Goal: Communication & Community: Answer question/provide support

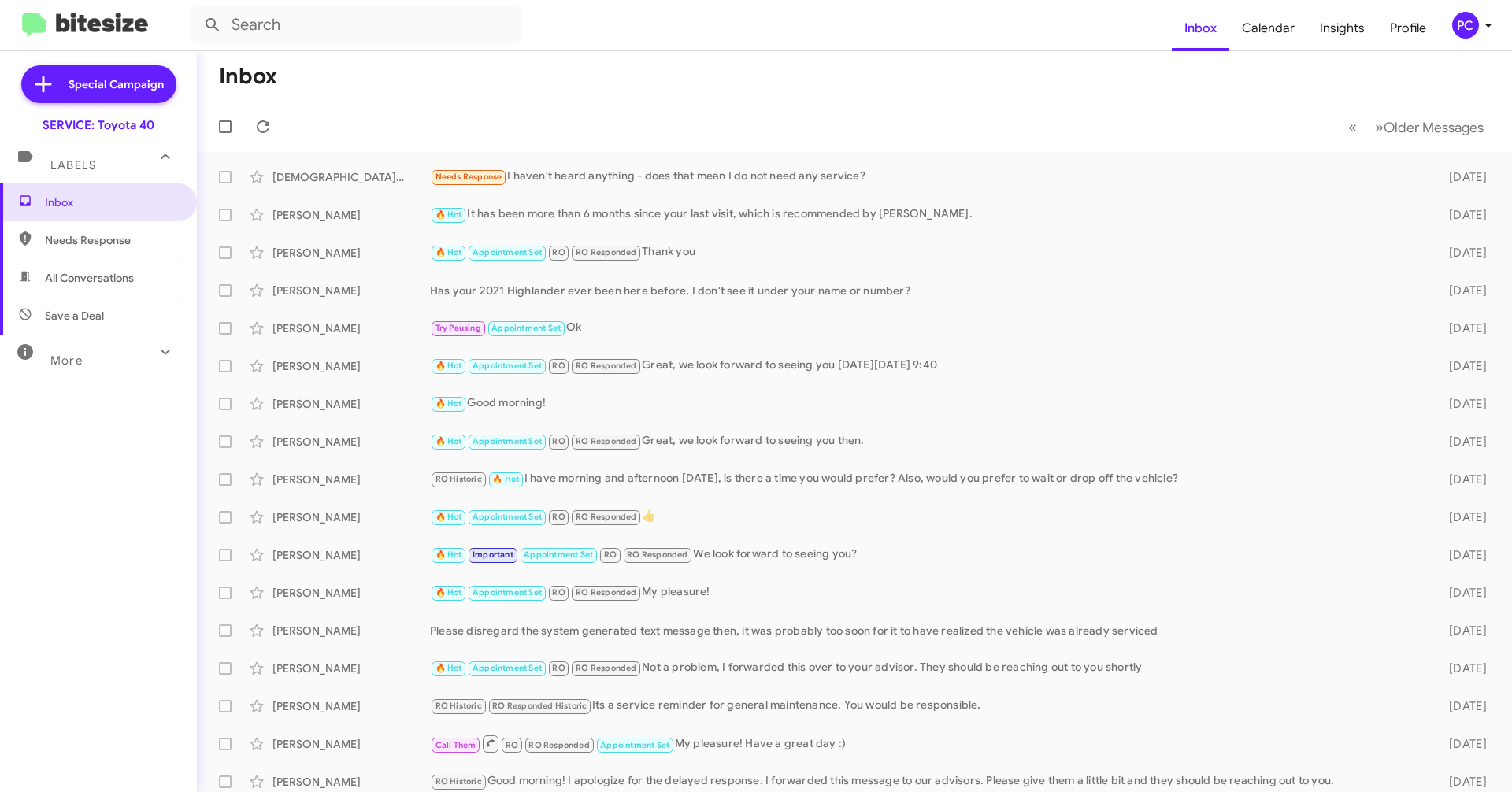
click at [106, 234] on span "Needs Response" at bounding box center [112, 240] width 134 height 16
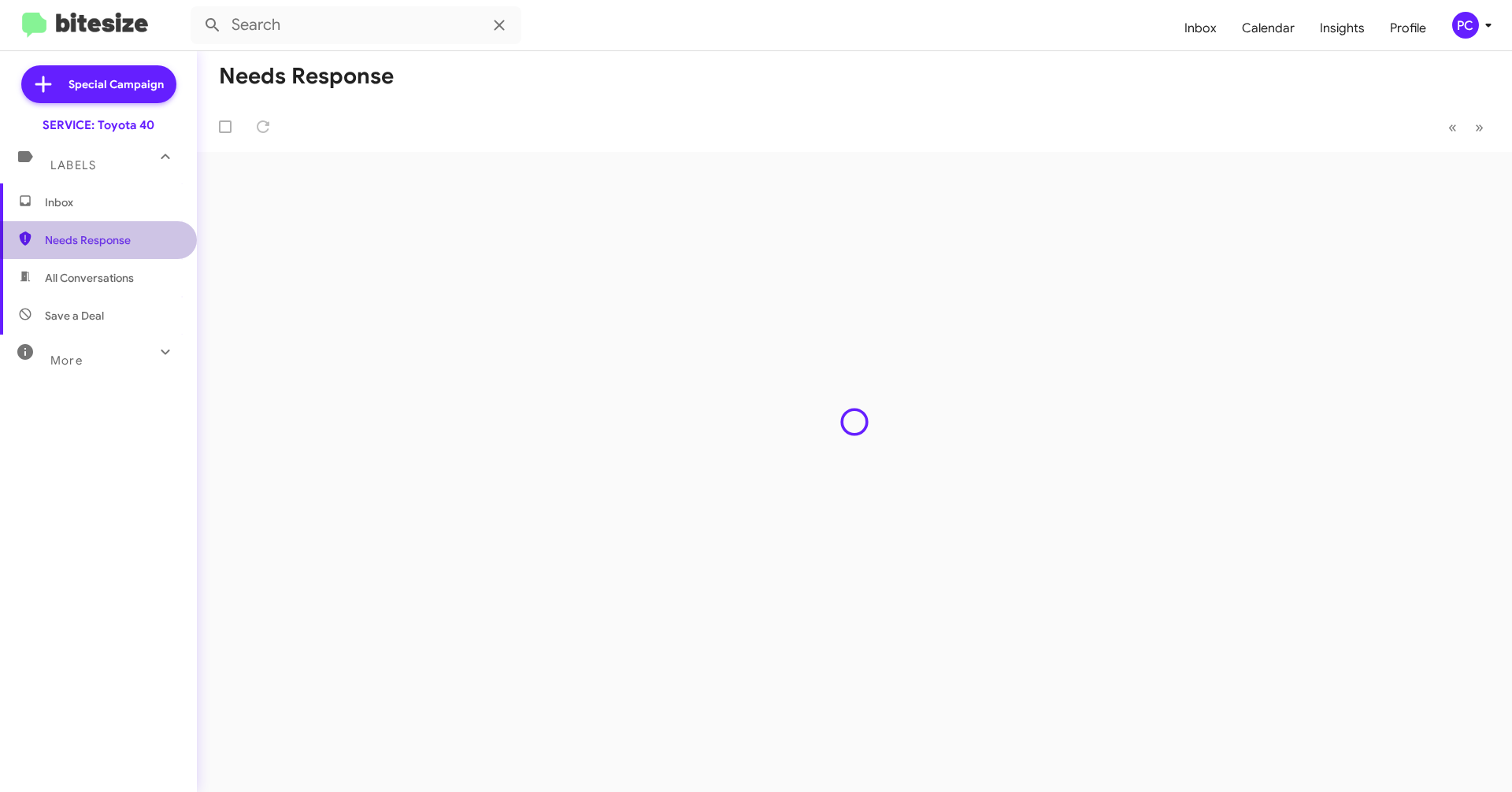
type input "in:needs-response"
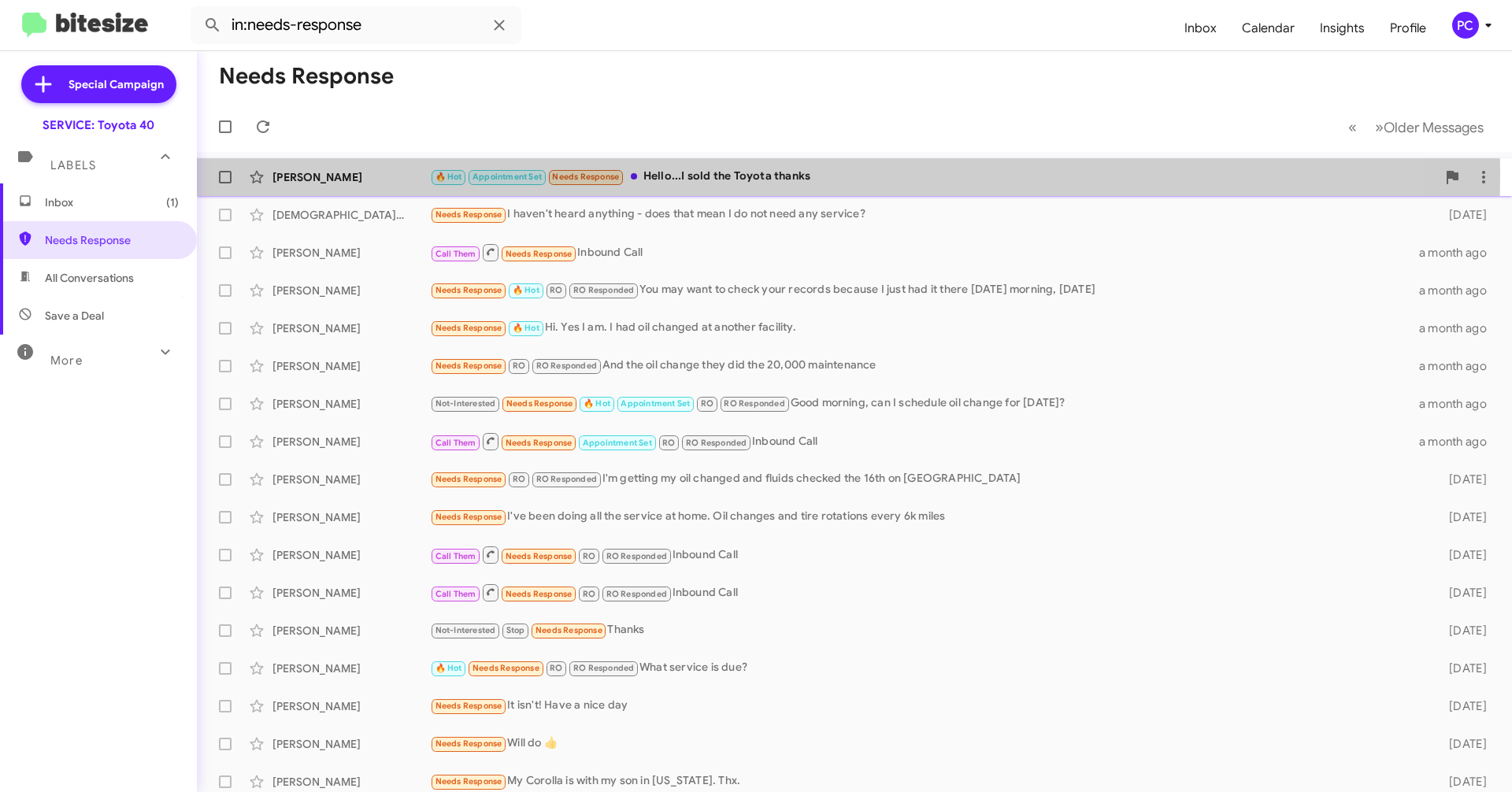
click at [363, 173] on div "[PERSON_NAME]" at bounding box center [351, 177] width 158 height 16
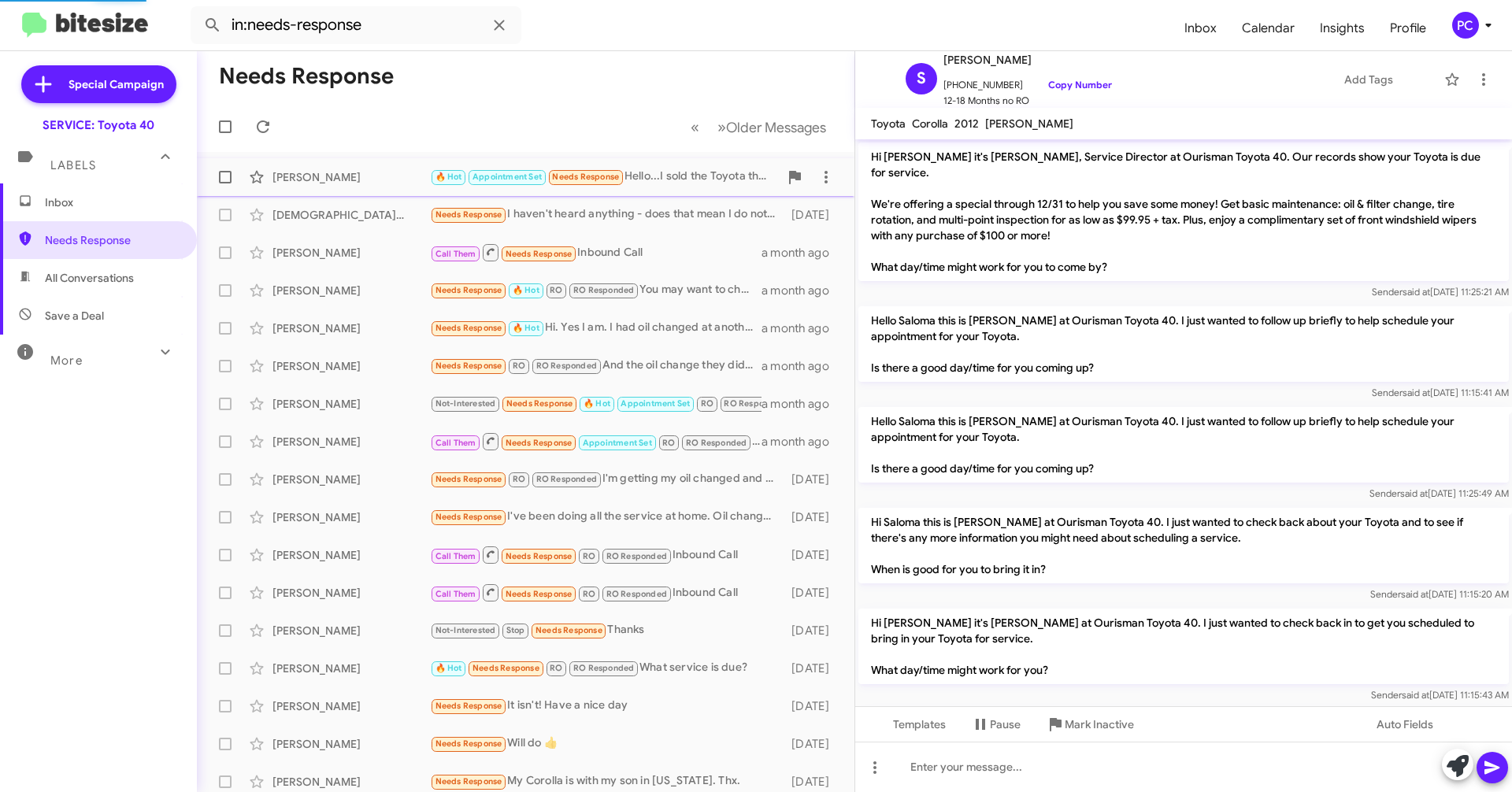
scroll to position [1015, 0]
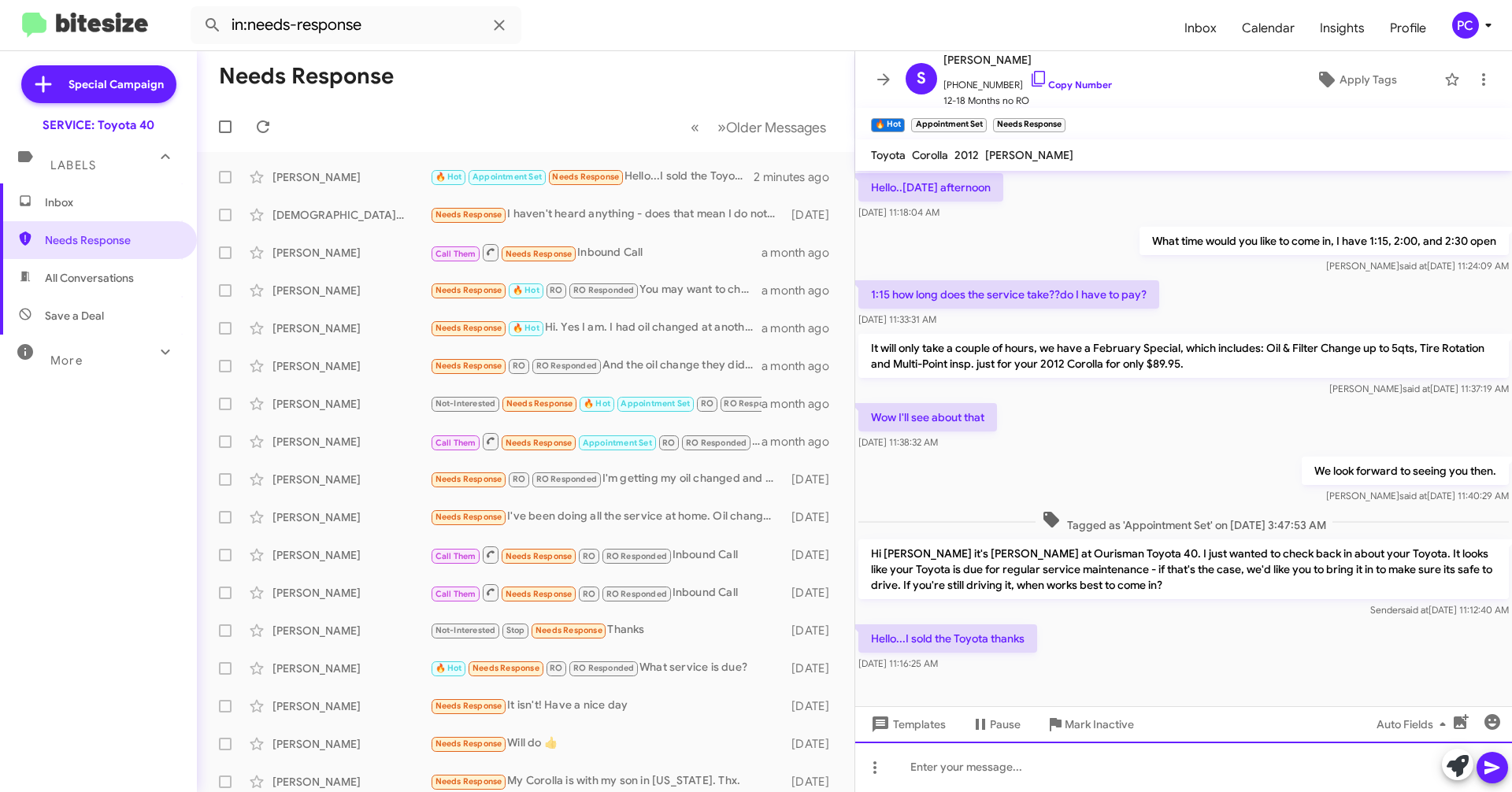
click at [717, 433] on div at bounding box center [1183, 767] width 657 height 50
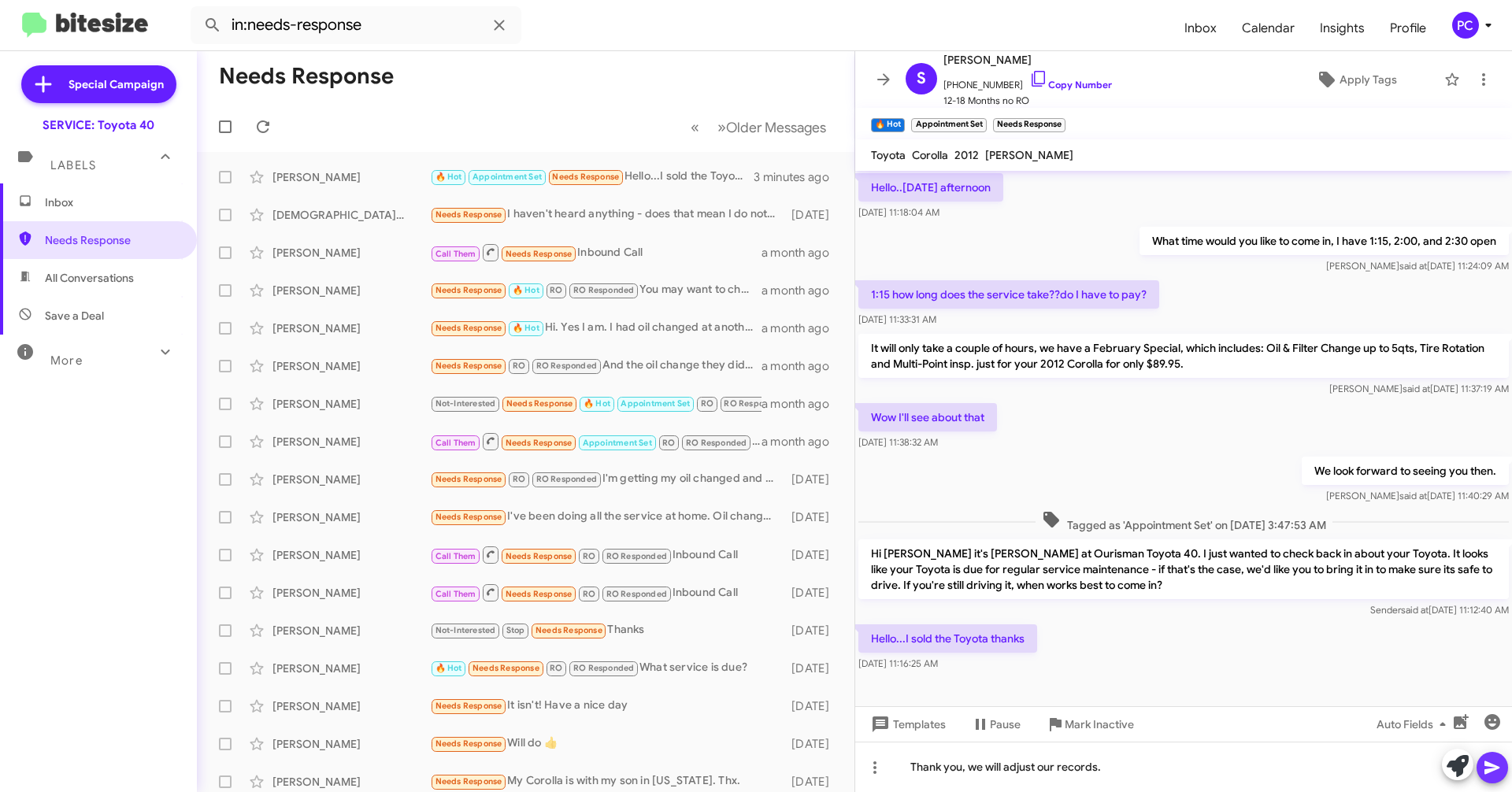
click at [717, 433] on icon at bounding box center [1492, 768] width 15 height 14
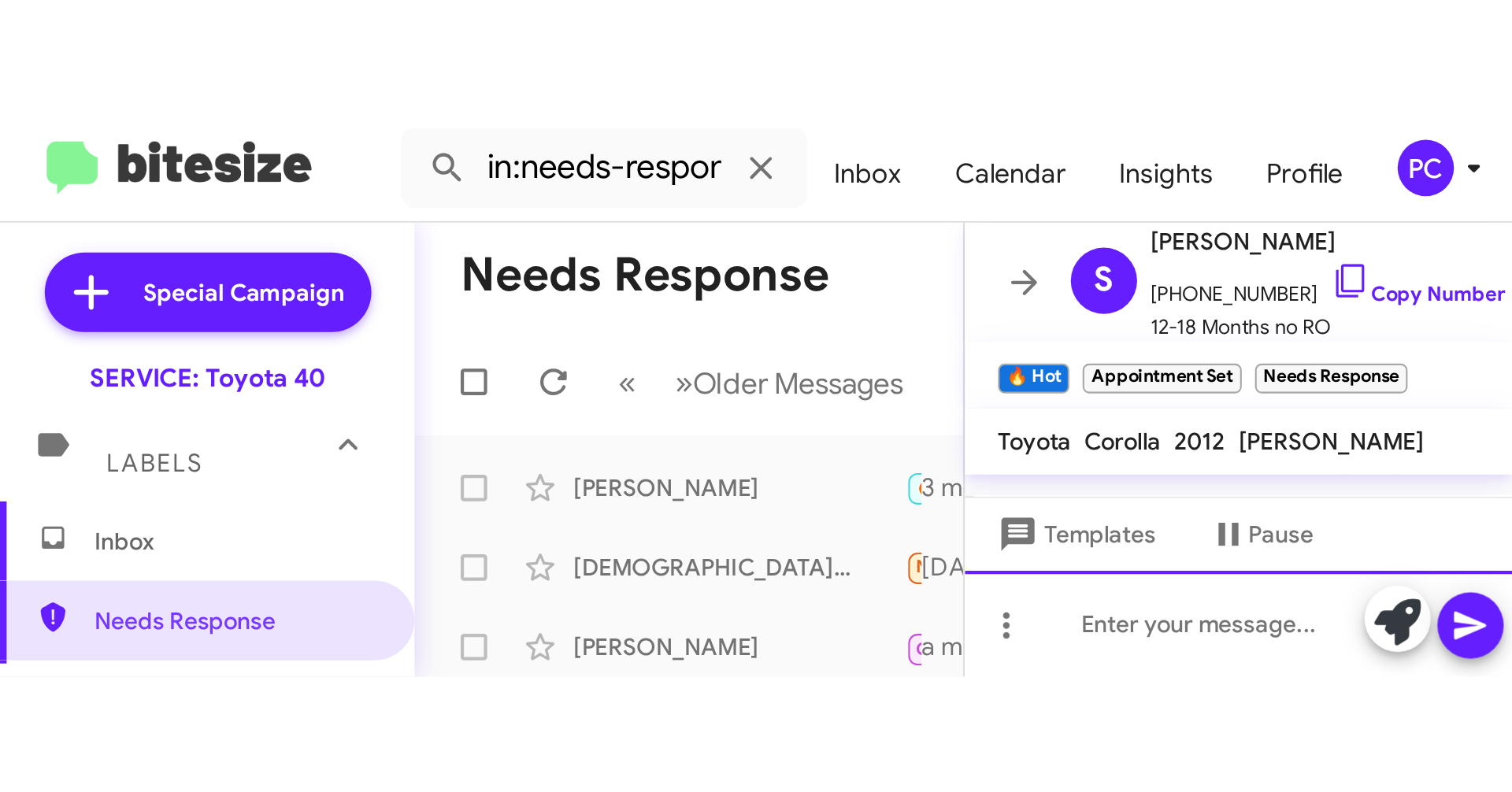
scroll to position [126, 0]
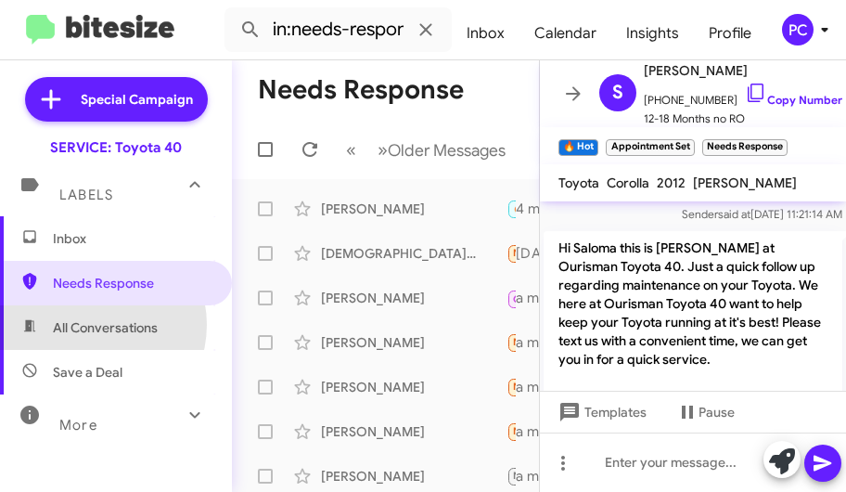
click at [91, 325] on span "All Conversations" at bounding box center [105, 327] width 105 height 19
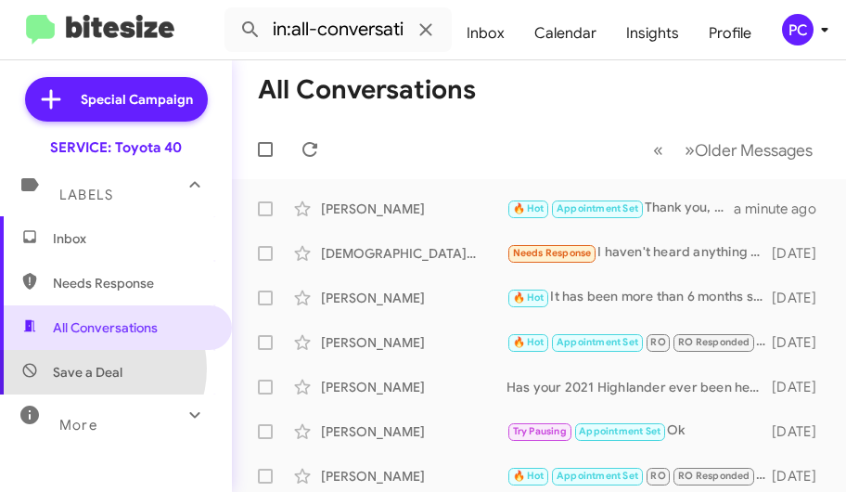
click at [94, 368] on span "Save a Deal" at bounding box center [88, 372] width 70 height 19
type input "in:not-interested"
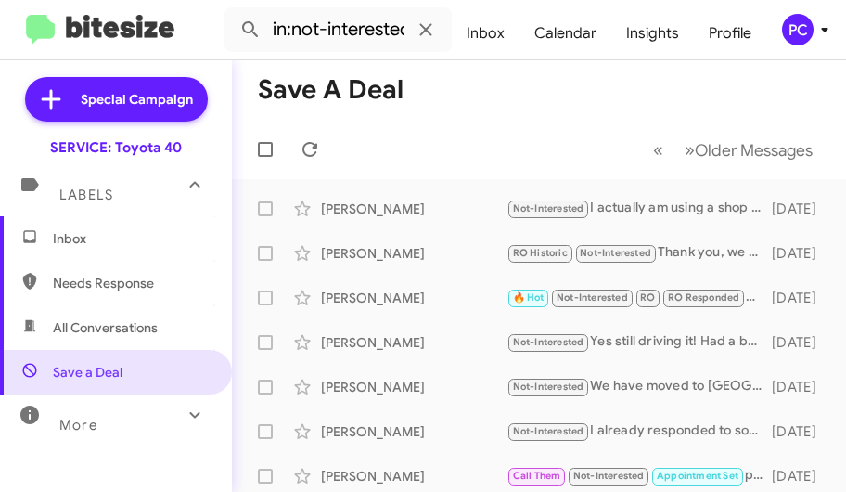
click at [86, 235] on span "Inbox" at bounding box center [132, 238] width 158 height 19
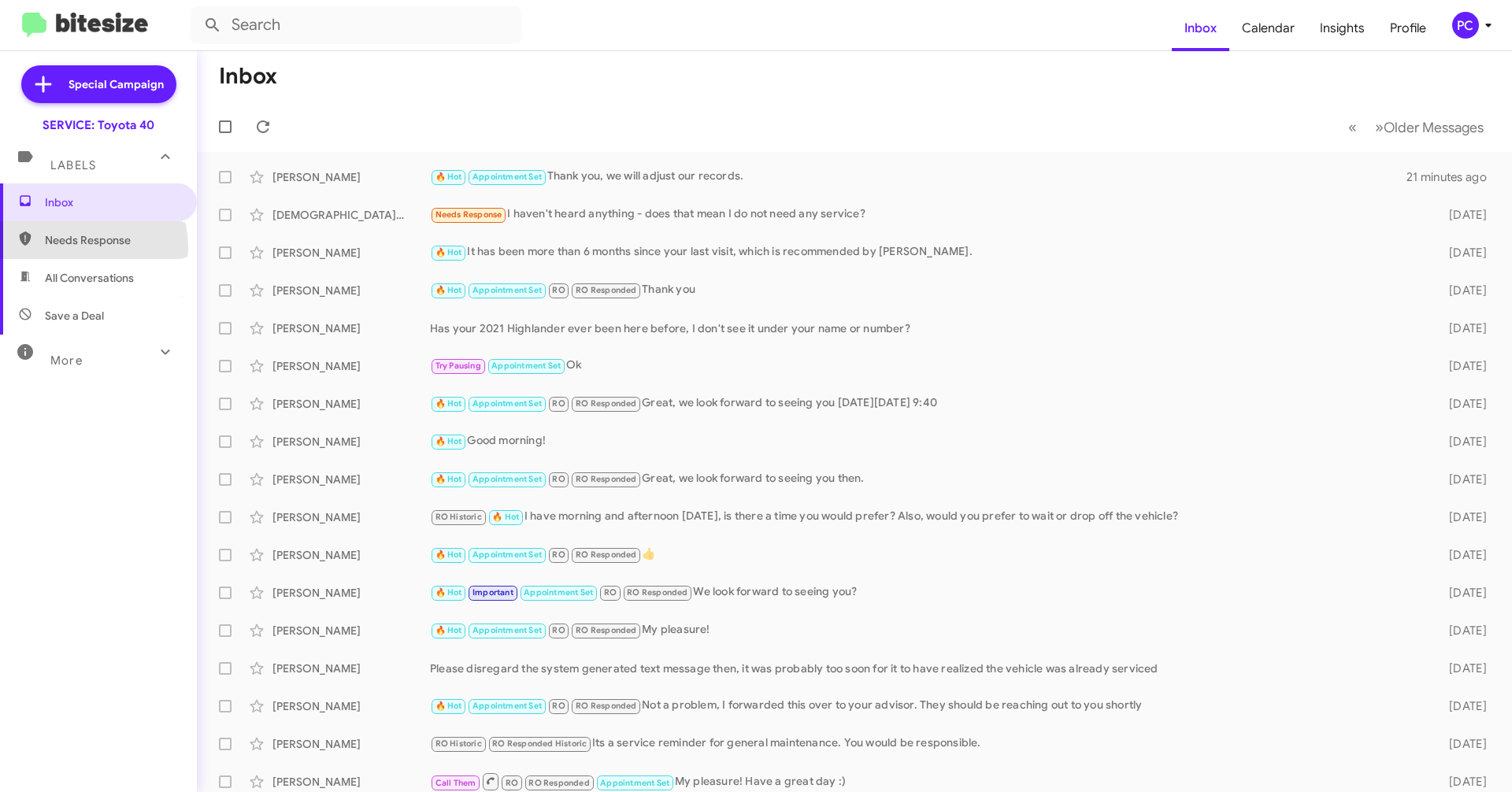
click at [76, 247] on span "Needs Response" at bounding box center [112, 240] width 134 height 16
type input "in:needs-response"
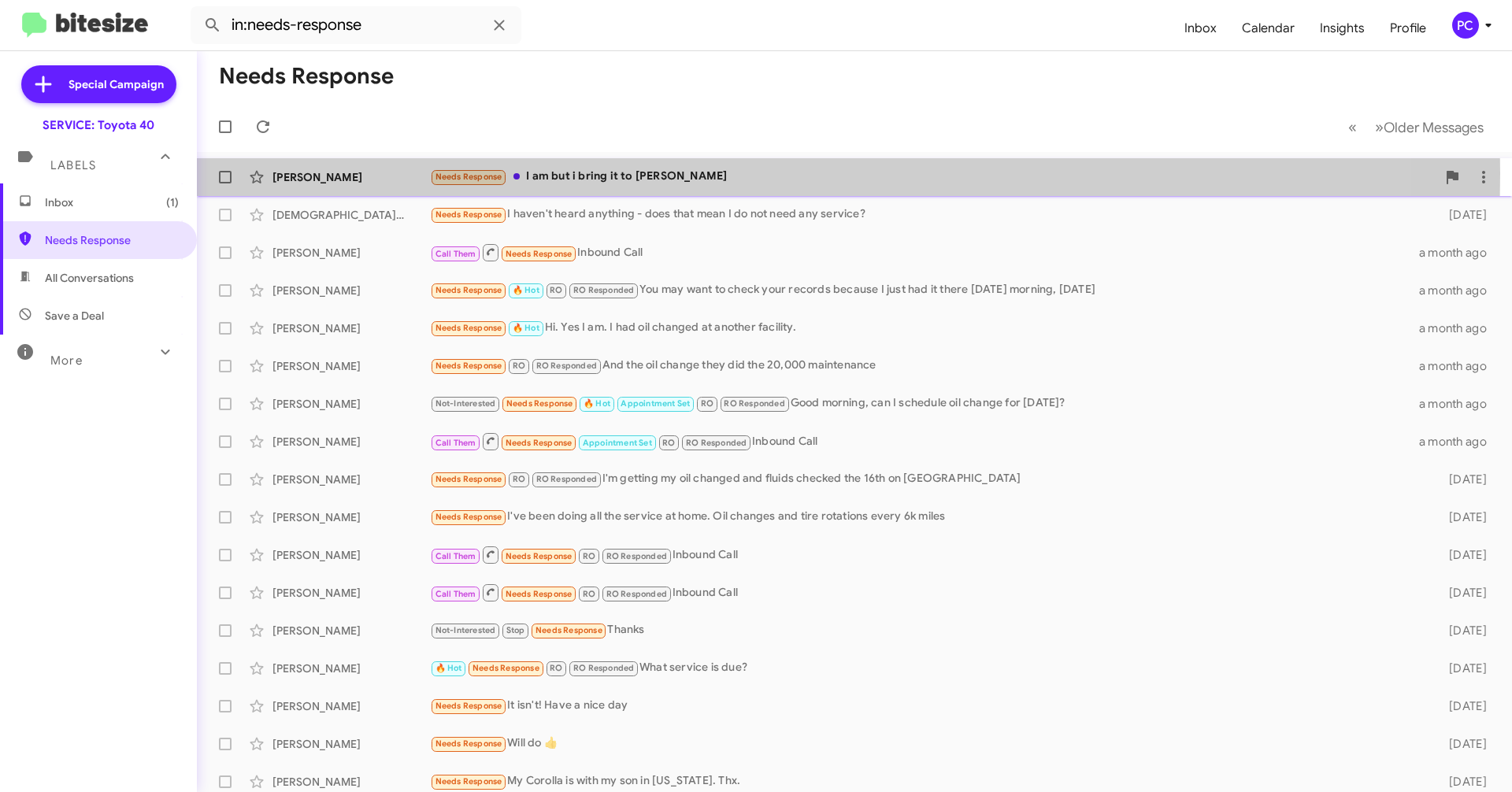
click at [355, 173] on div "[PERSON_NAME]" at bounding box center [351, 177] width 158 height 16
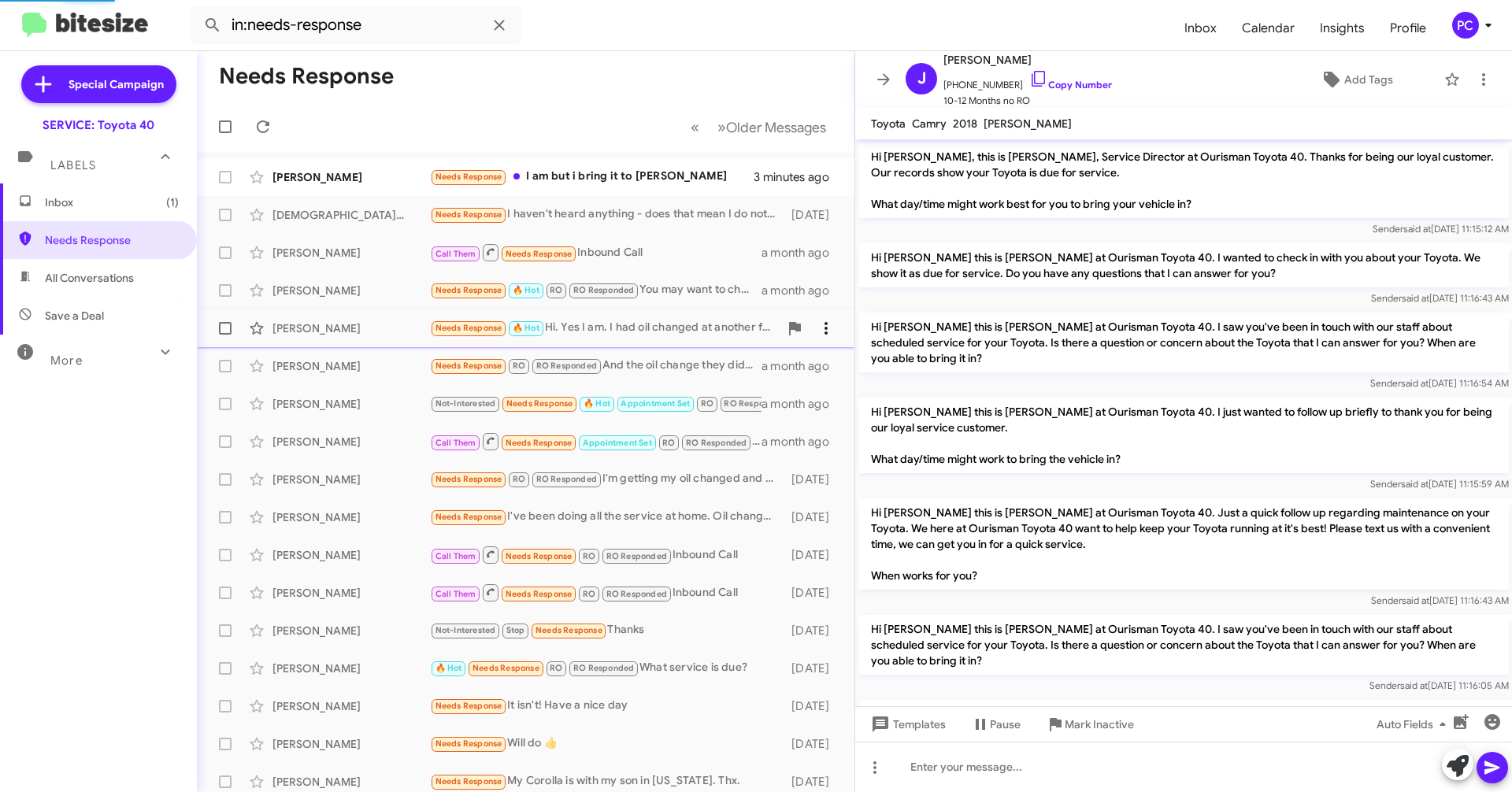
scroll to position [218, 0]
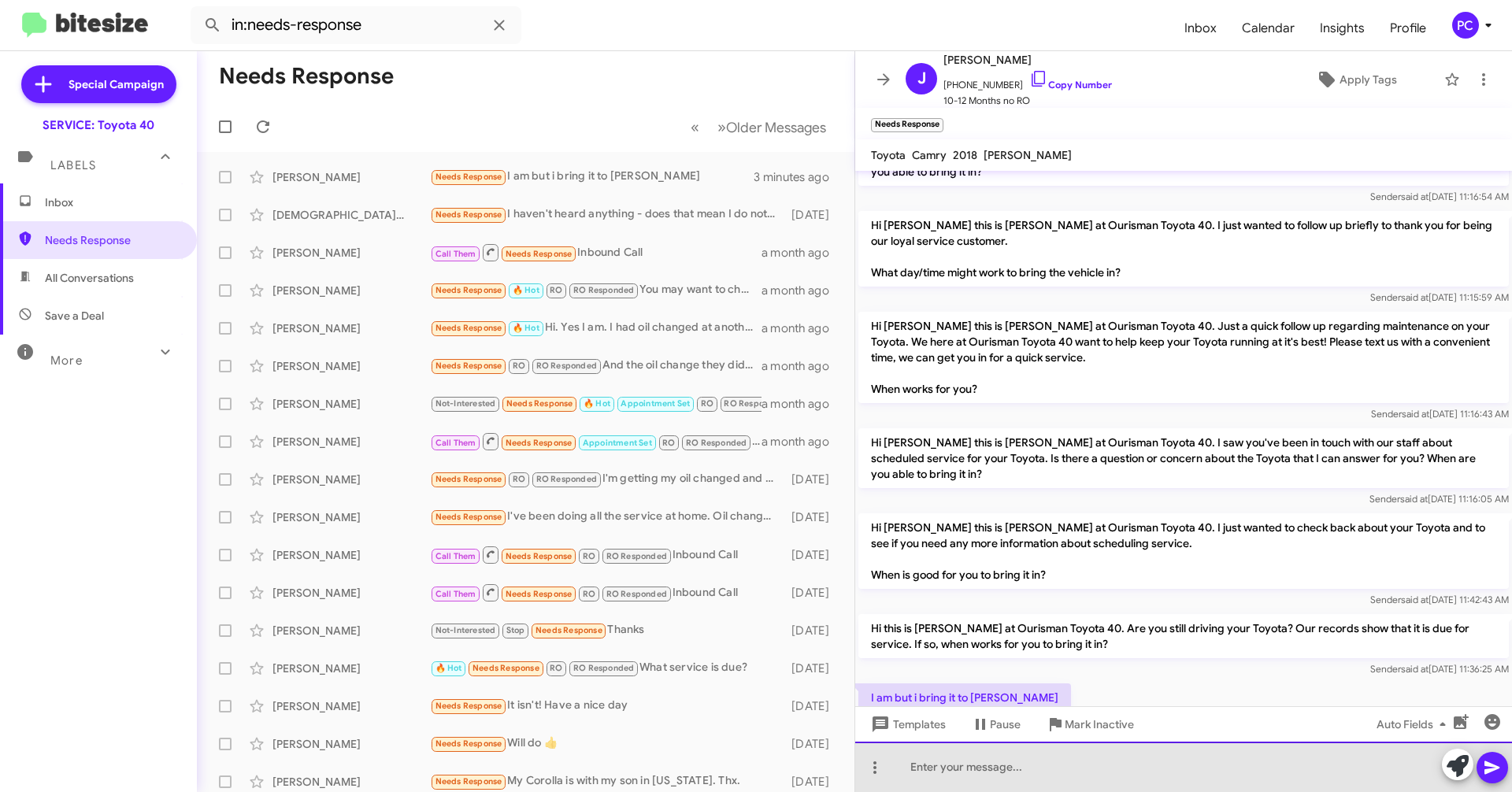
click at [717, 433] on div at bounding box center [1183, 767] width 657 height 50
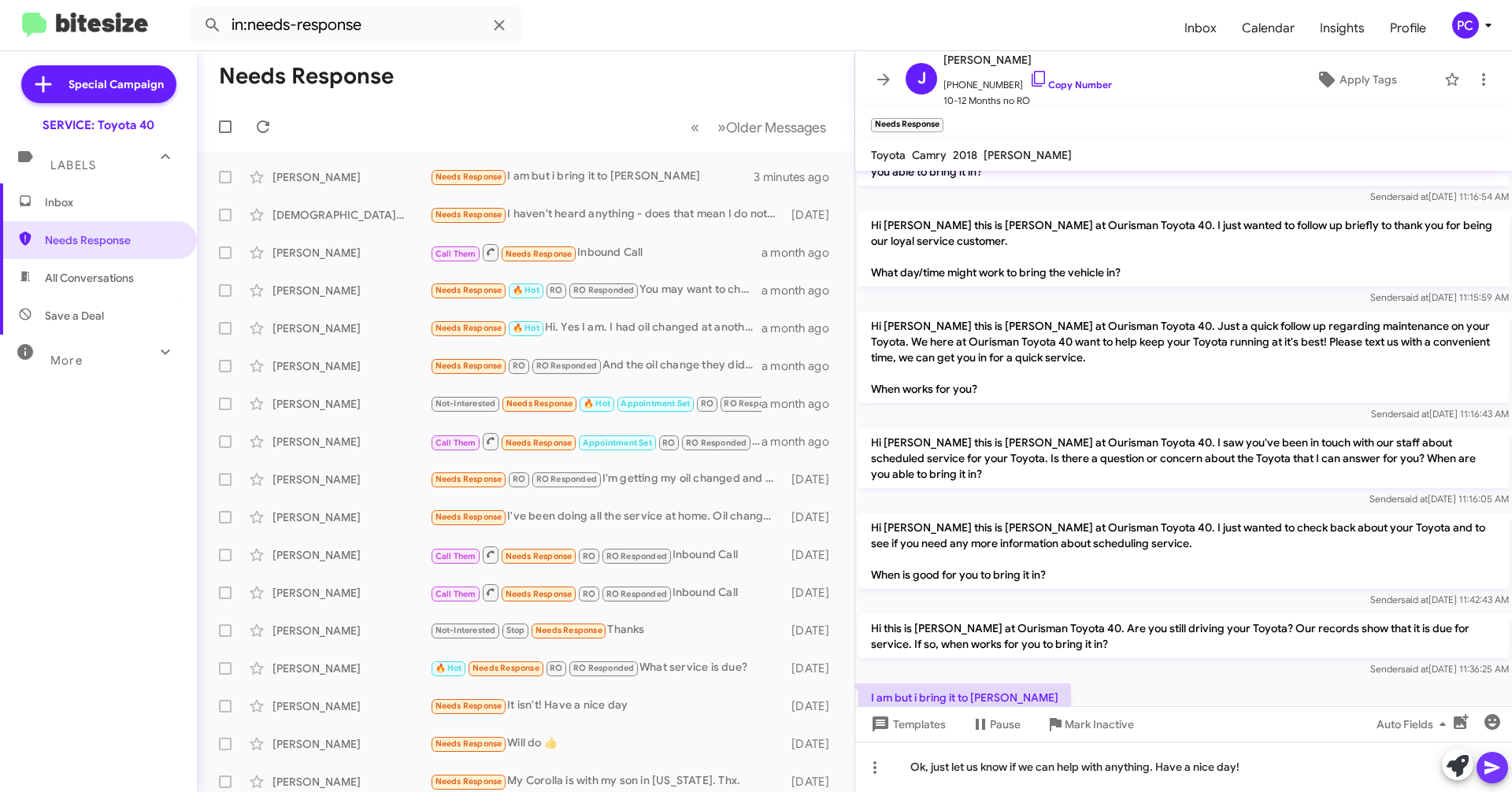
click at [717, 433] on icon at bounding box center [1492, 767] width 19 height 19
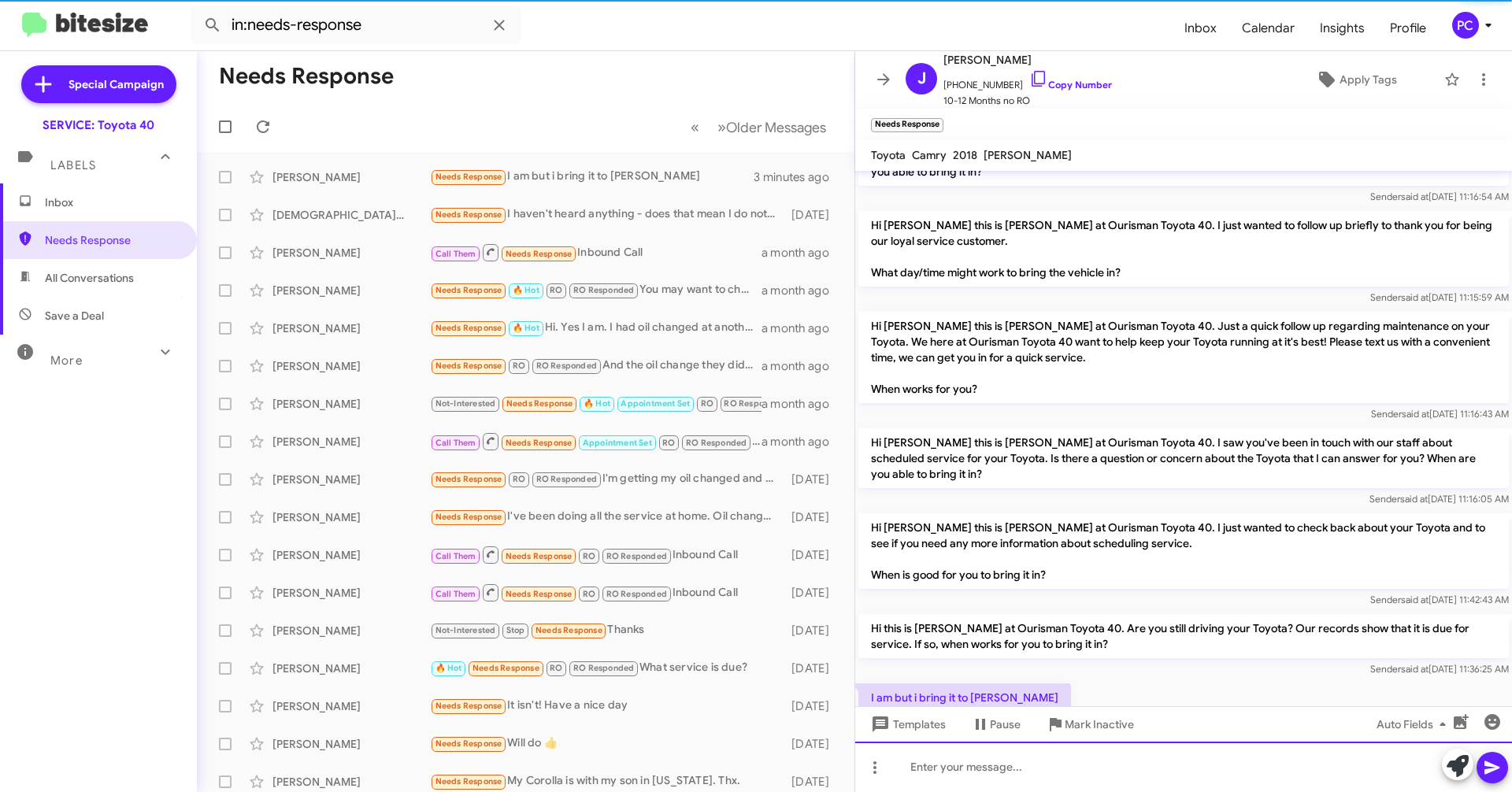
scroll to position [0, 0]
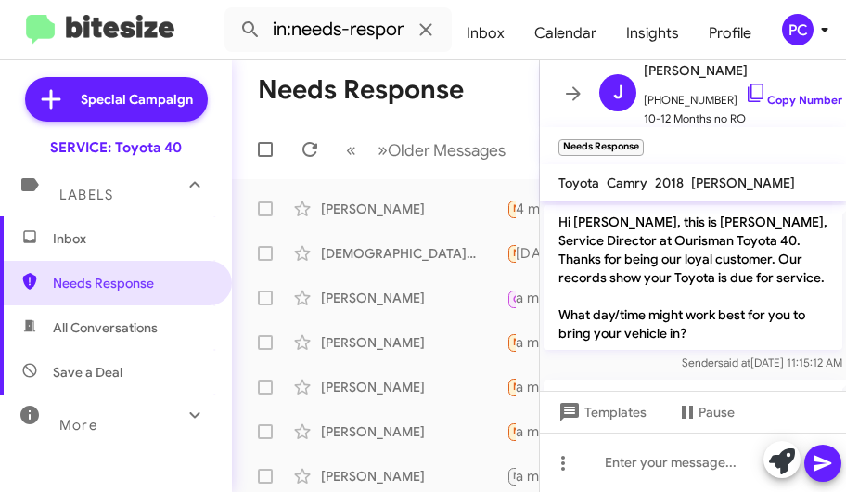
click at [85, 331] on span "All Conversations" at bounding box center [105, 327] width 105 height 19
type input "in:all-conversations"
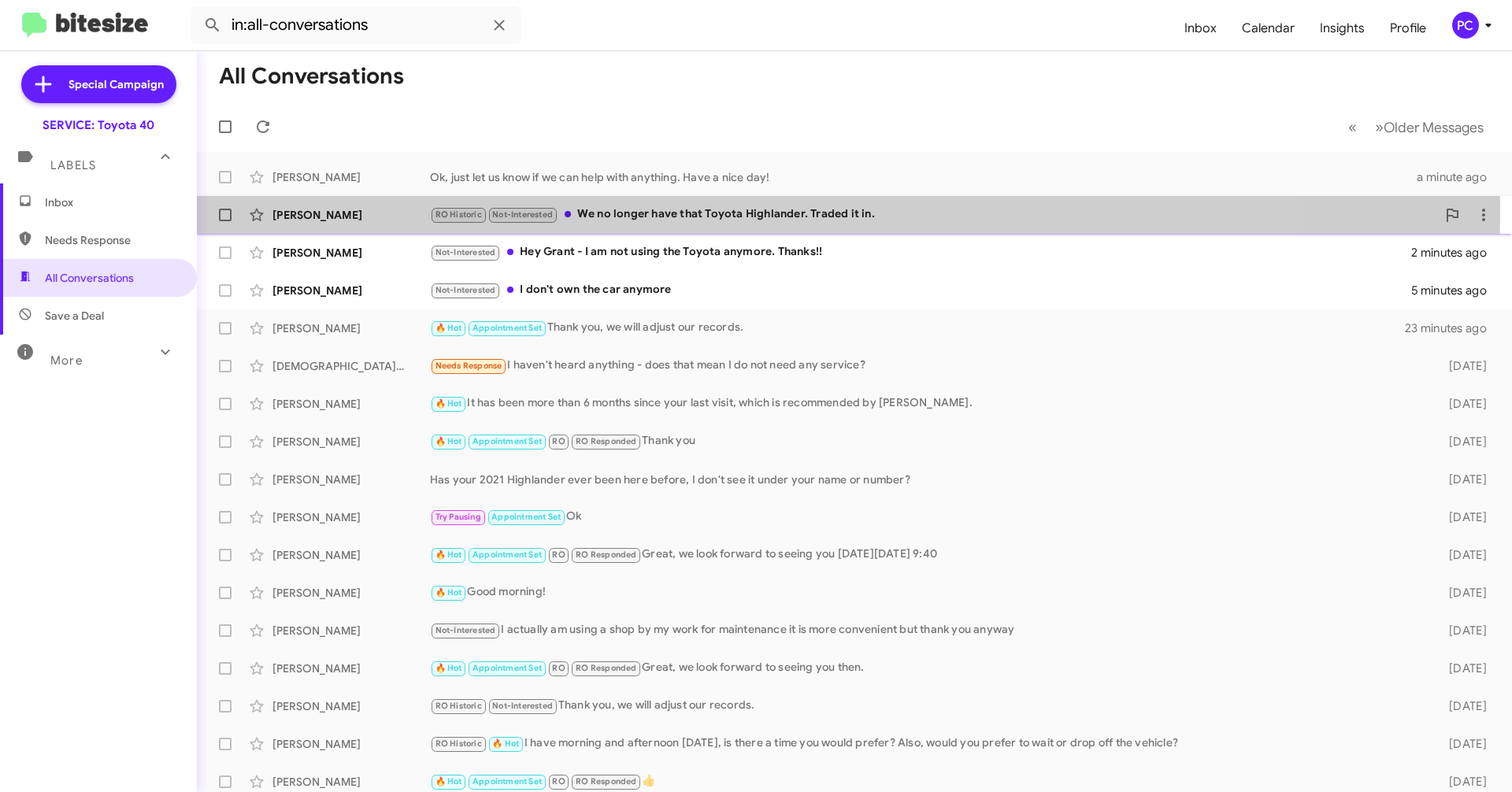
click at [398, 209] on div "[PERSON_NAME]" at bounding box center [351, 215] width 158 height 16
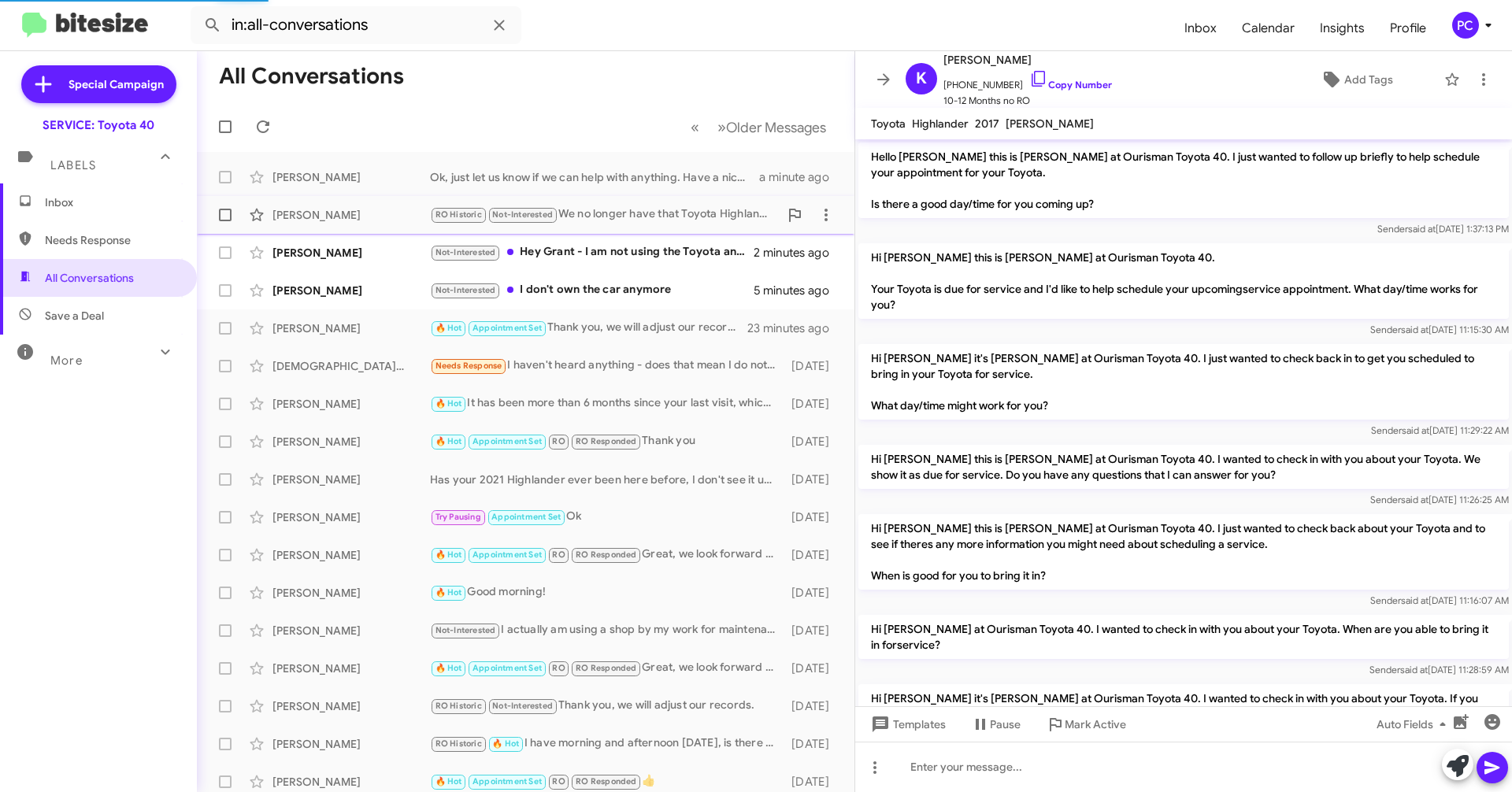
scroll to position [1179, 0]
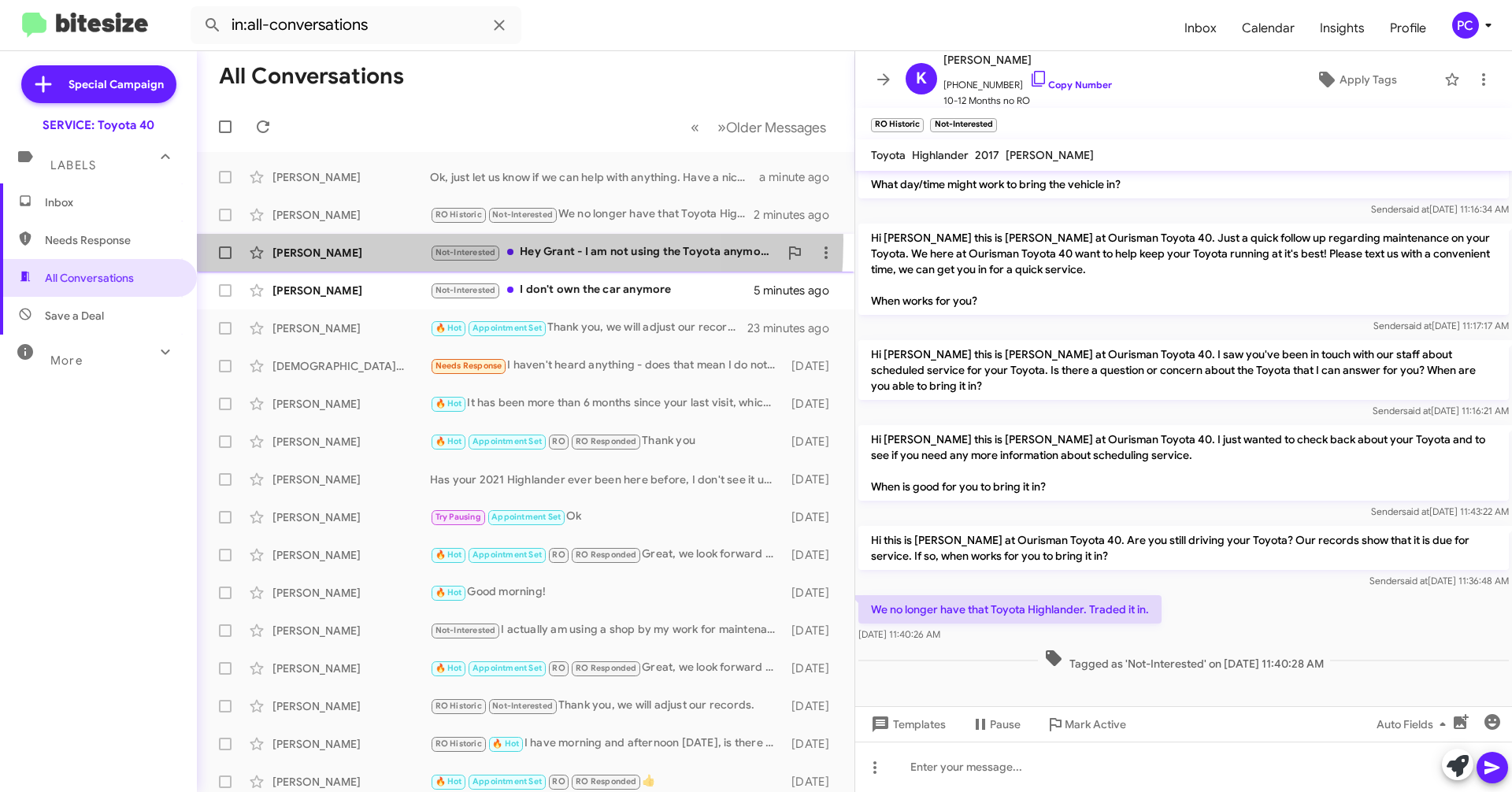
click at [382, 240] on div "[PERSON_NAME] Not-Interested Hey Grant - I am not using the Toyota anymore. Tha…" at bounding box center [526, 252] width 632 height 31
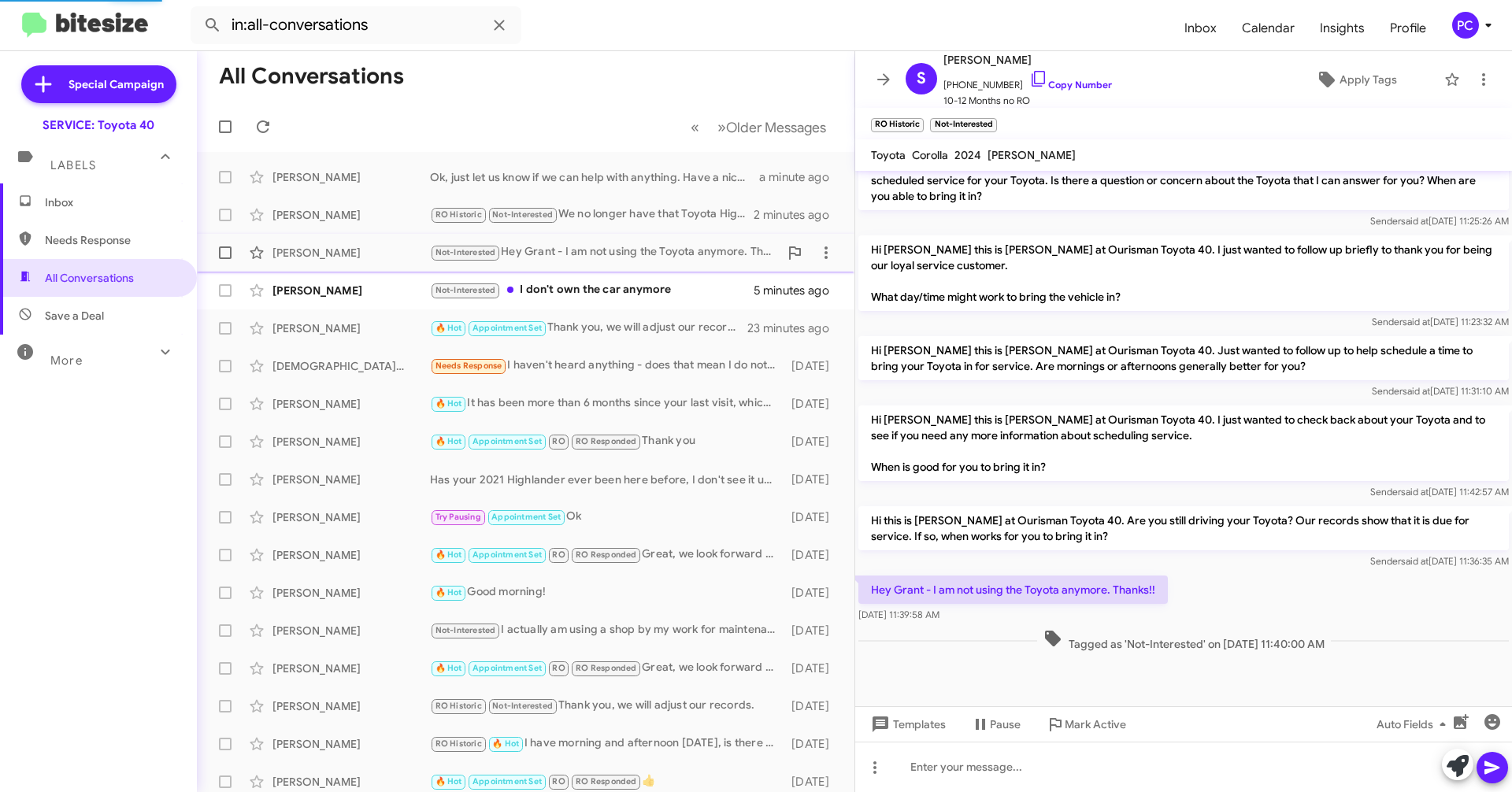
scroll to position [534, 0]
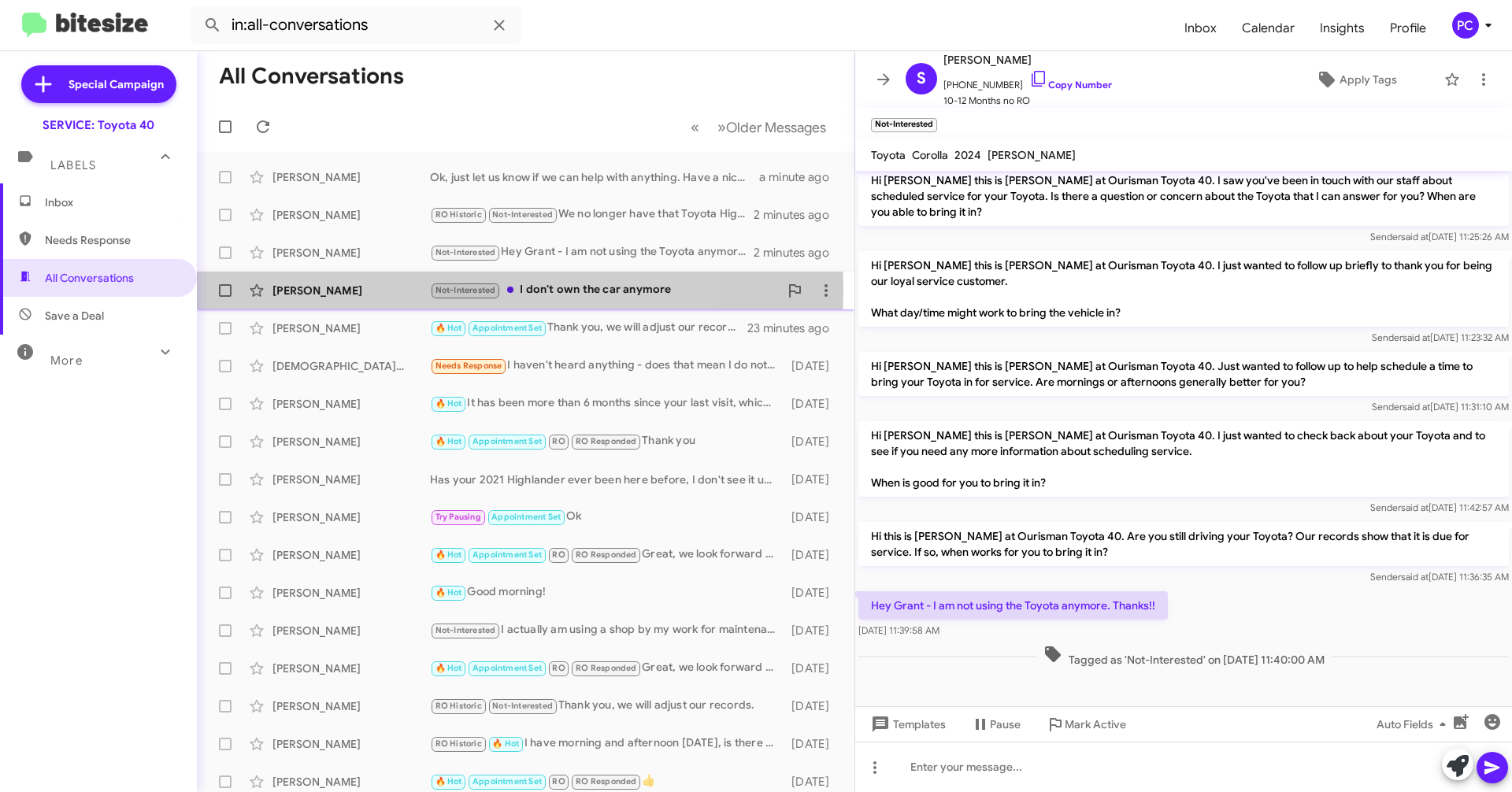
click at [380, 289] on div "[PERSON_NAME]" at bounding box center [351, 290] width 158 height 16
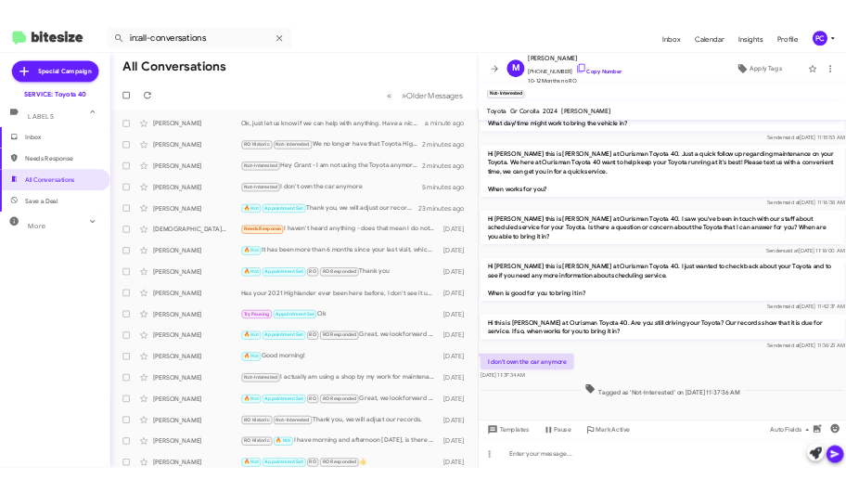
scroll to position [1312, 0]
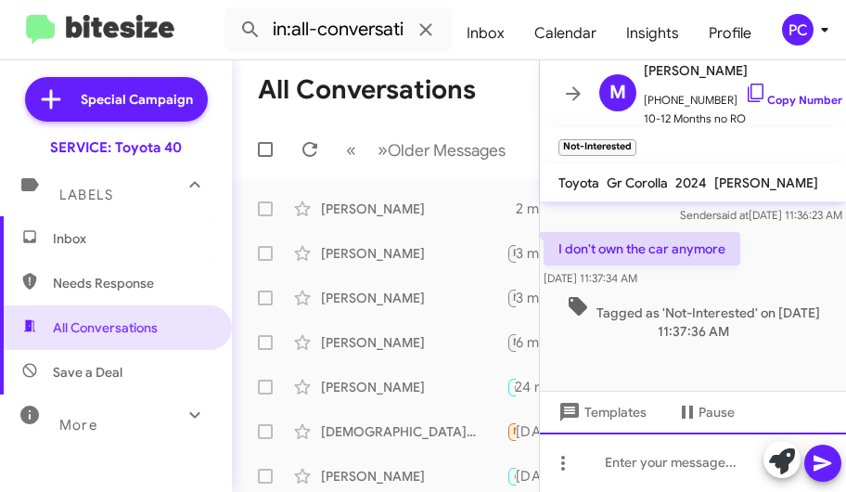
click at [606, 463] on div at bounding box center [693, 461] width 306 height 59
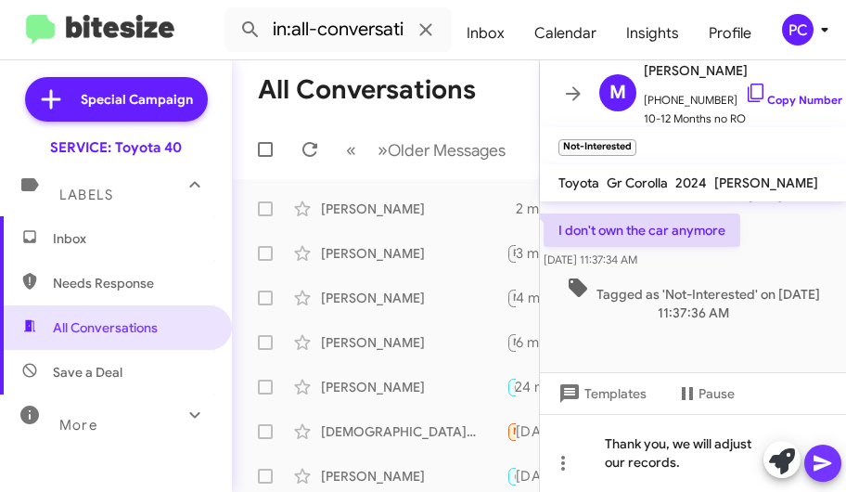
click at [823, 461] on icon at bounding box center [822, 463] width 18 height 16
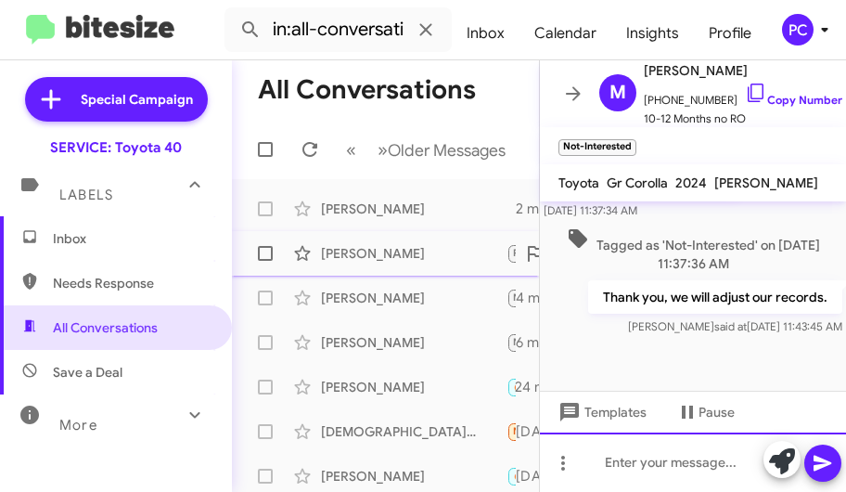
scroll to position [1380, 0]
click at [390, 262] on div "[PERSON_NAME]" at bounding box center [414, 253] width 186 height 19
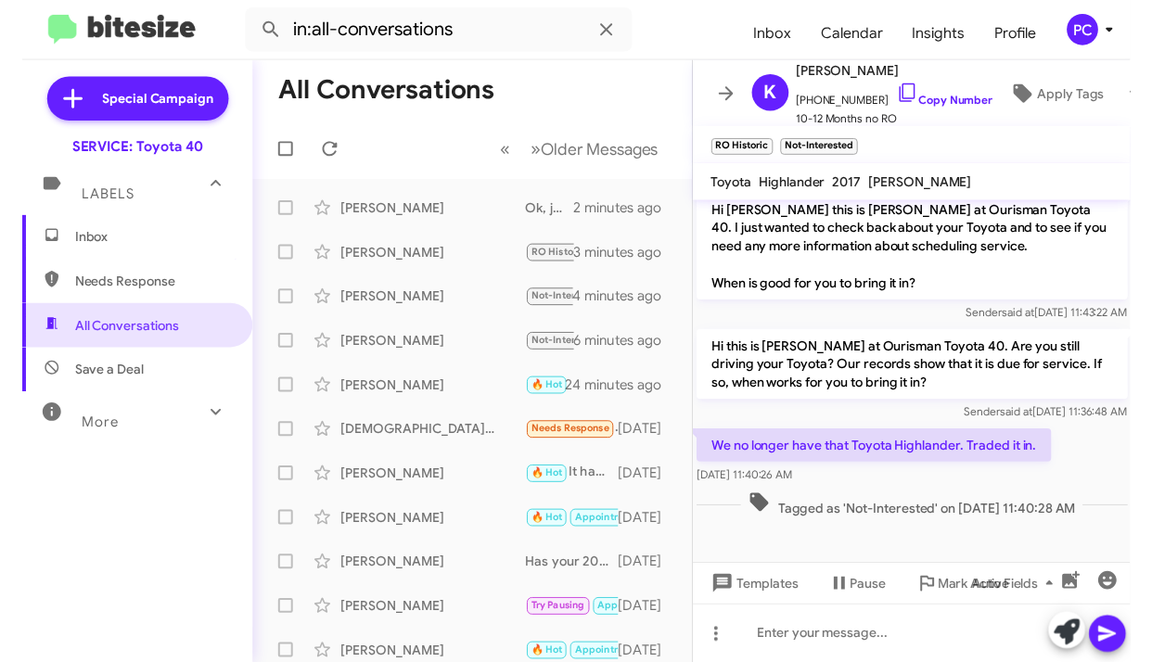
scroll to position [3308, 0]
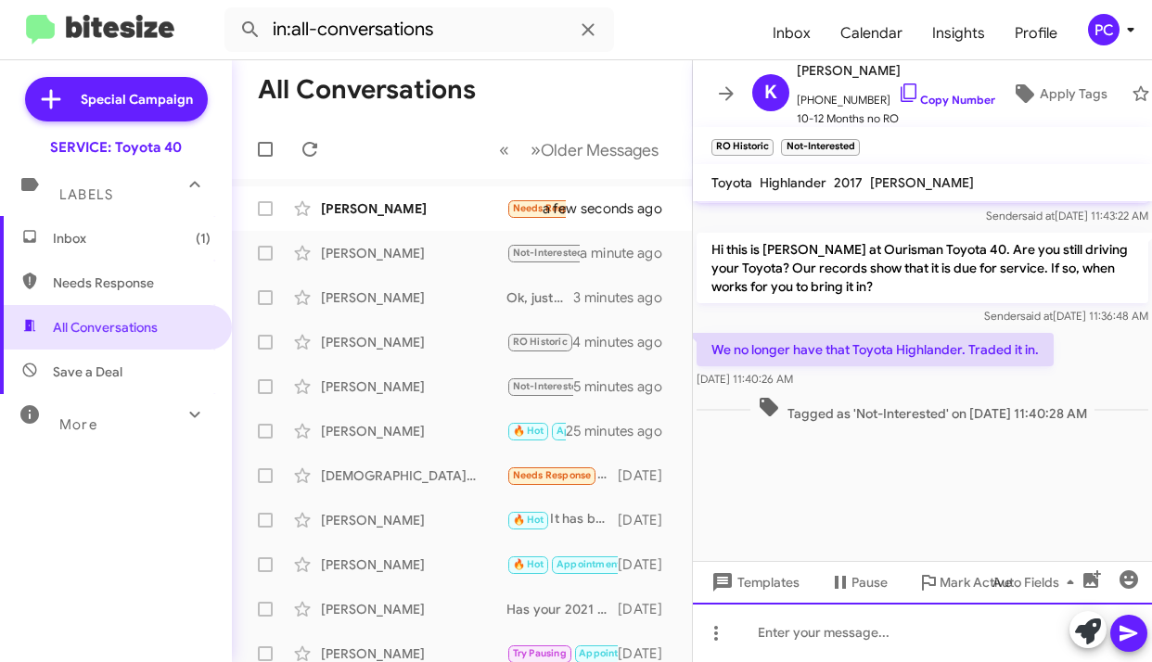
drag, startPoint x: 750, startPoint y: 643, endPoint x: 765, endPoint y: 620, distance: 26.8
click at [750, 510] on div at bounding box center [922, 632] width 459 height 59
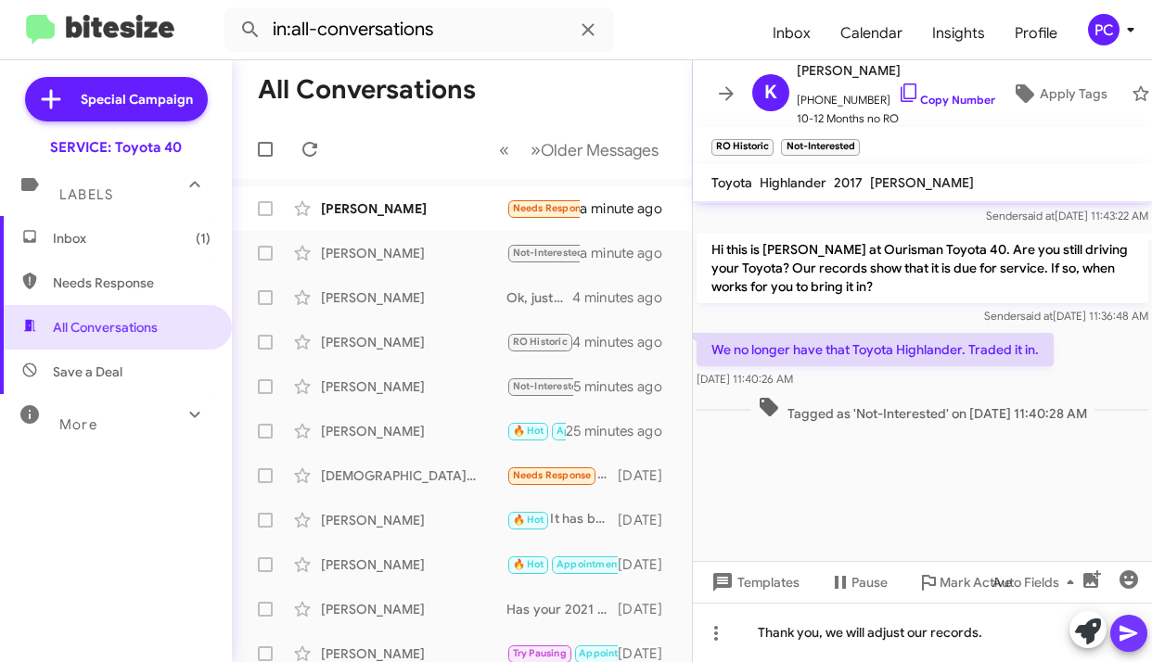
click at [845, 510] on icon at bounding box center [1129, 633] width 22 height 22
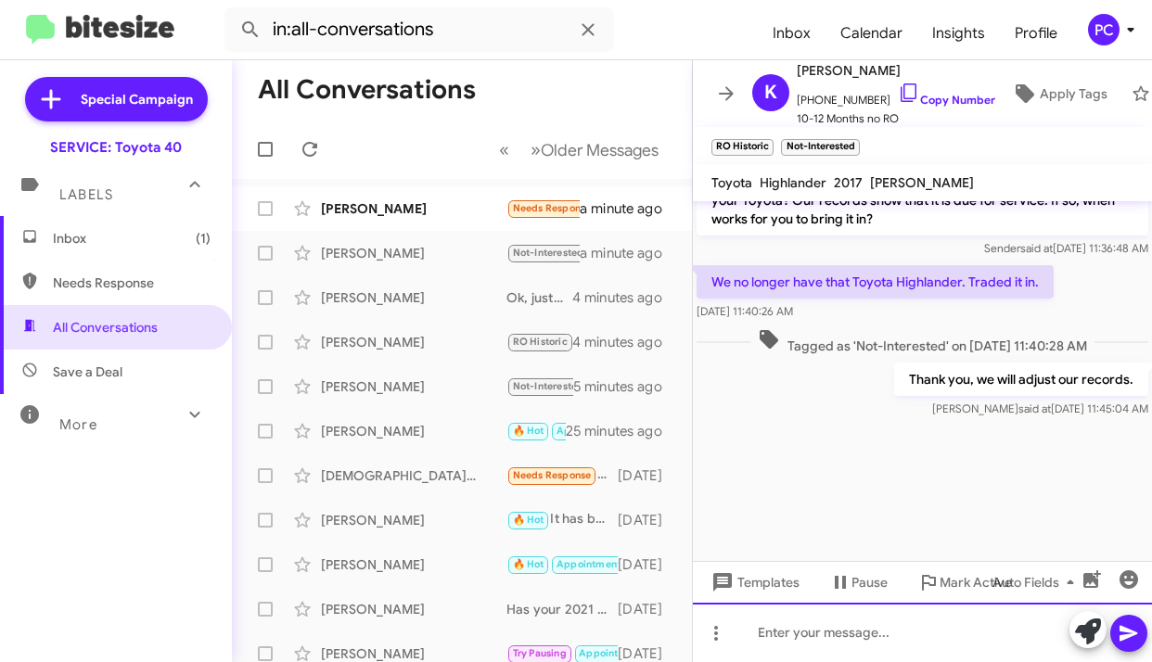
scroll to position [3376, 0]
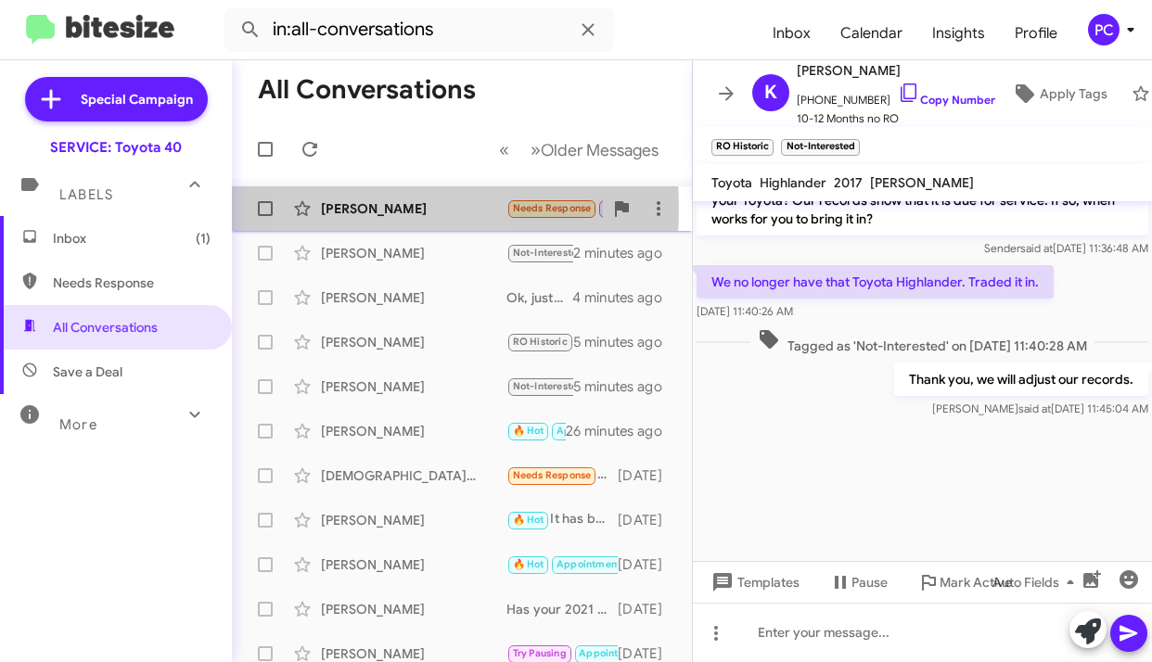
click at [359, 209] on div "[PERSON_NAME]" at bounding box center [414, 208] width 186 height 19
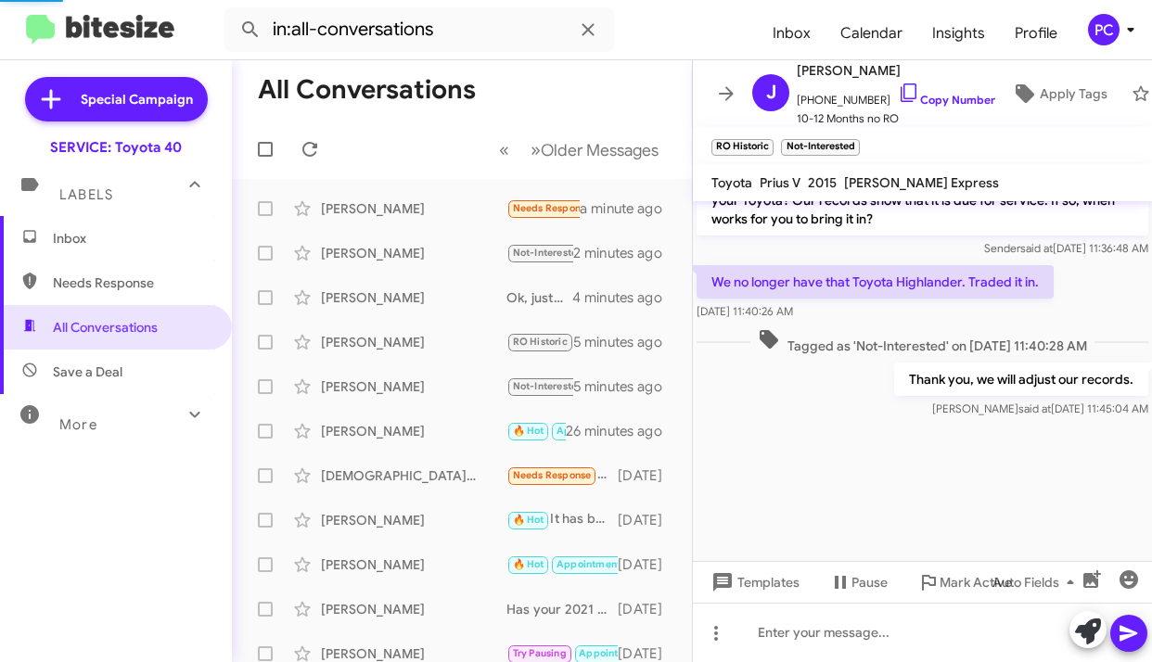
scroll to position [578, 0]
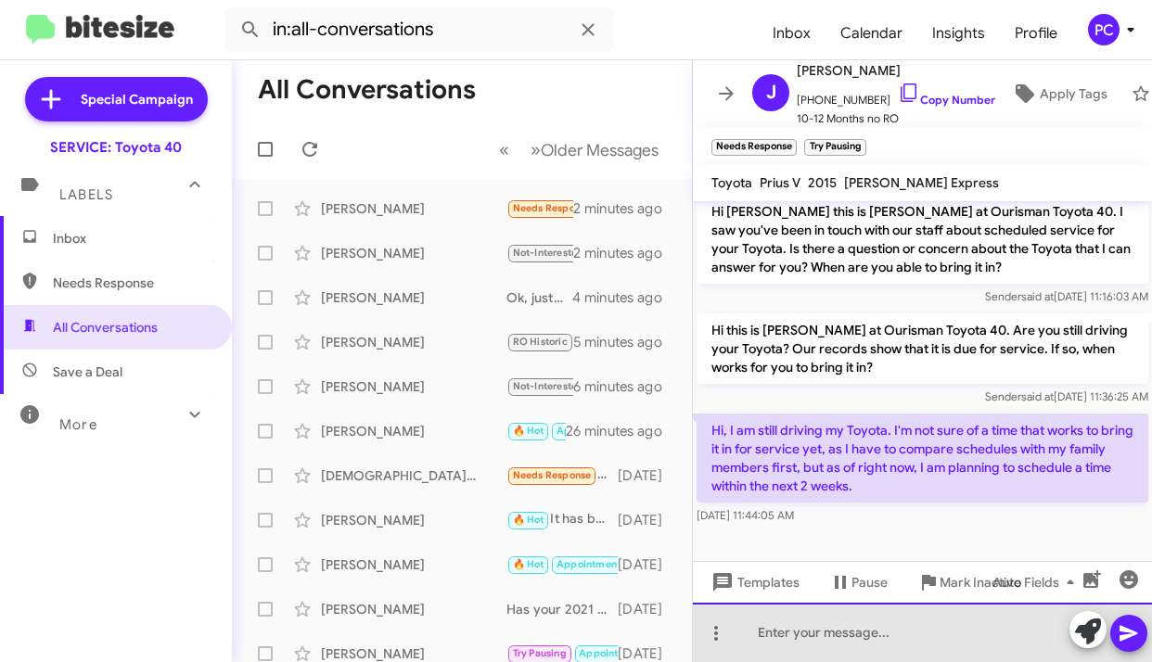
click at [754, 510] on div at bounding box center [922, 632] width 459 height 59
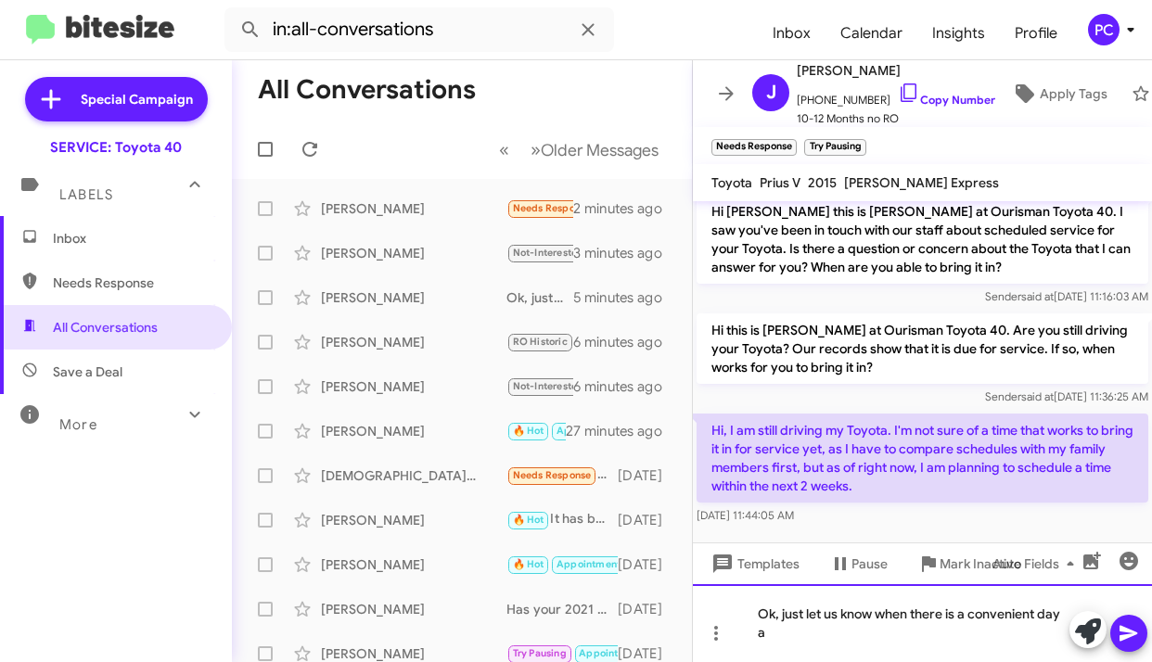
scroll to position [596, 0]
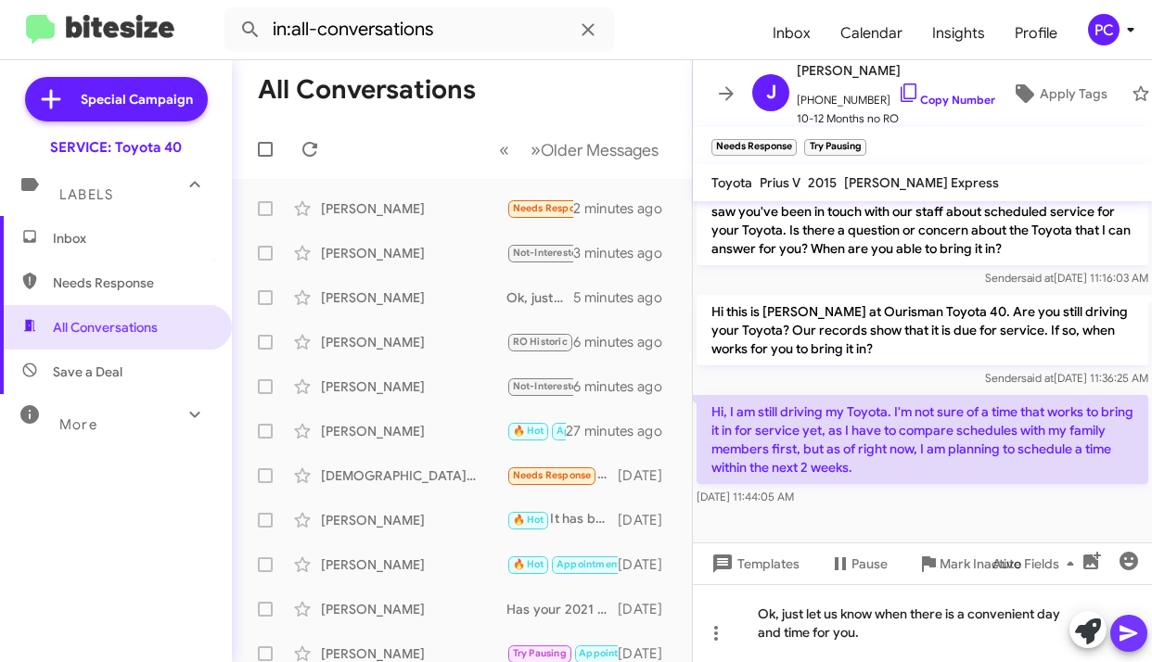
click at [845, 510] on icon at bounding box center [1129, 633] width 22 height 22
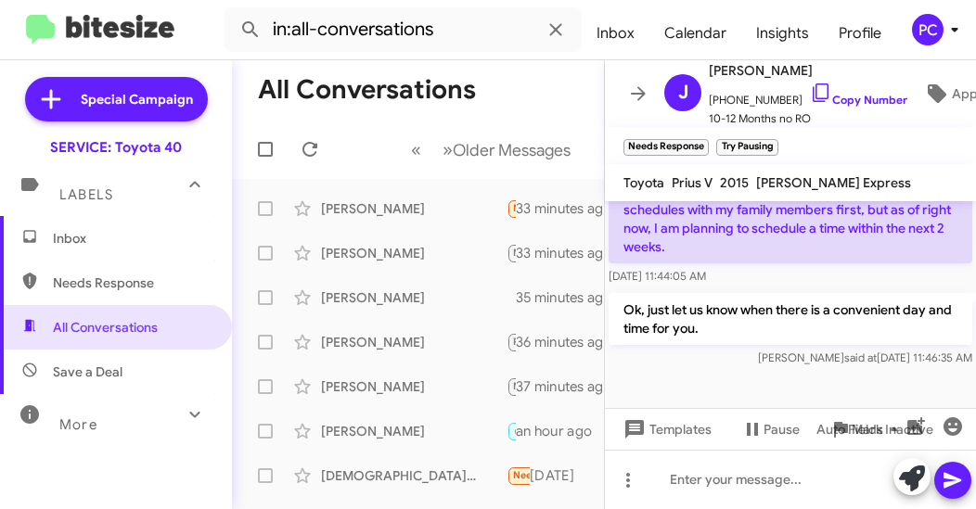
scroll to position [947, 0]
